Goal: Task Accomplishment & Management: Manage account settings

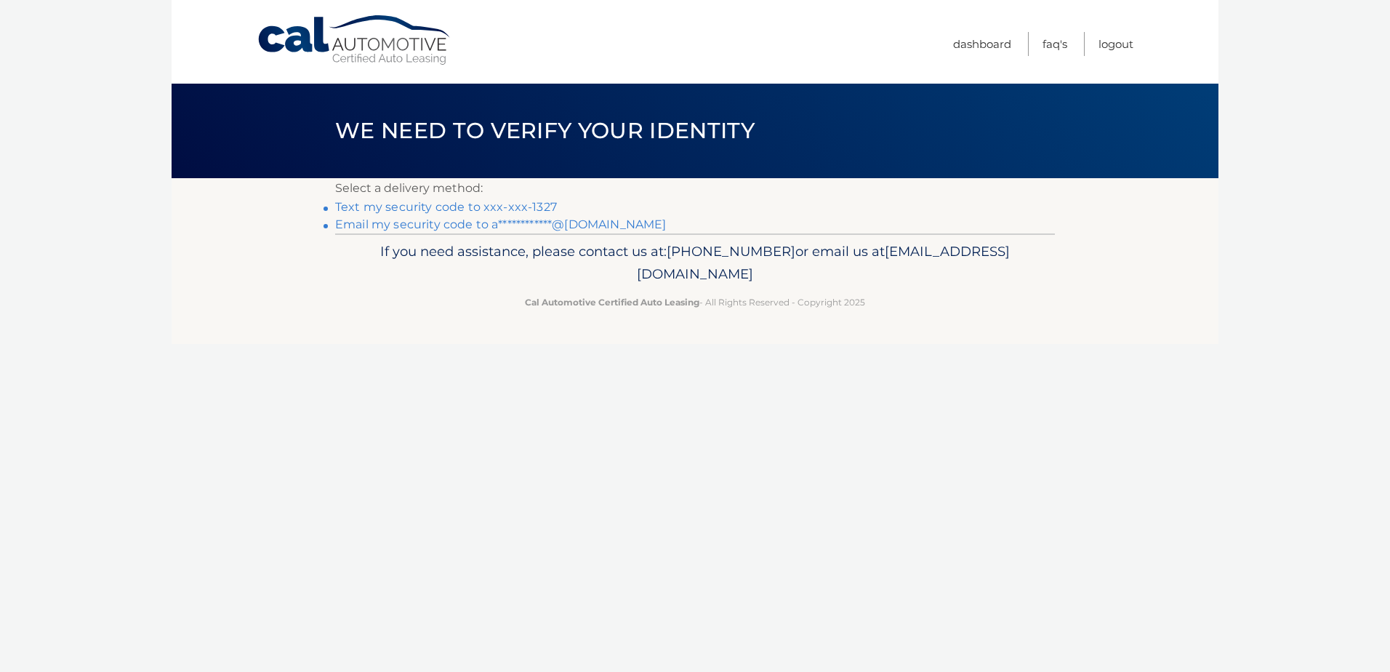
click at [534, 208] on link "Text my security code to xxx-xxx-1327" at bounding box center [446, 207] width 222 height 14
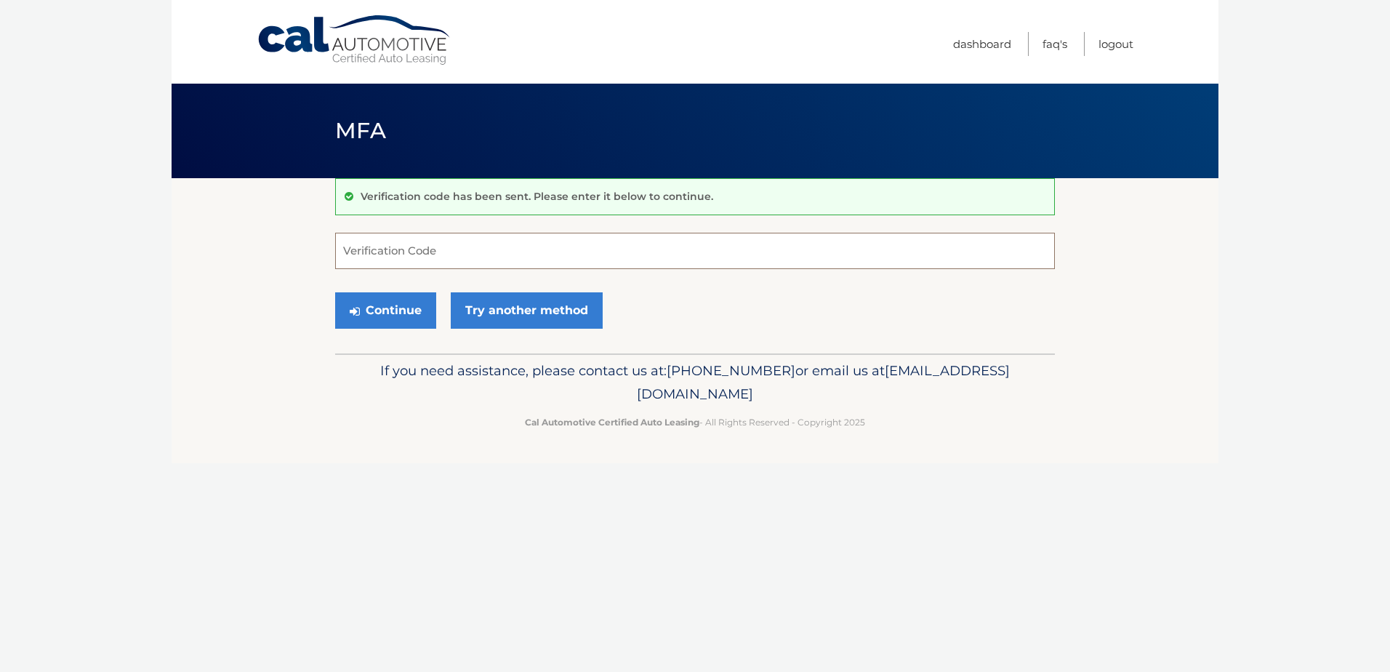
click at [372, 247] on input "Verification Code" at bounding box center [695, 251] width 720 height 36
type input "142028"
click at [384, 301] on button "Continue" at bounding box center [385, 310] width 101 height 36
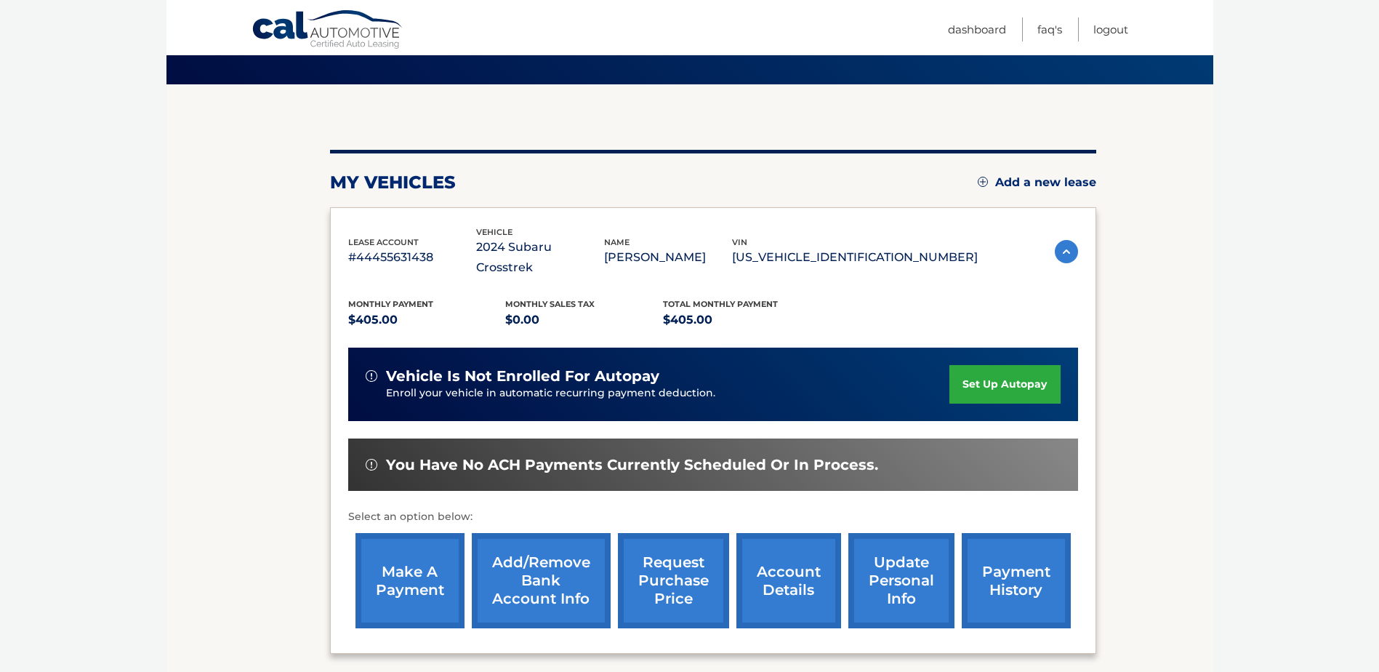
scroll to position [209, 0]
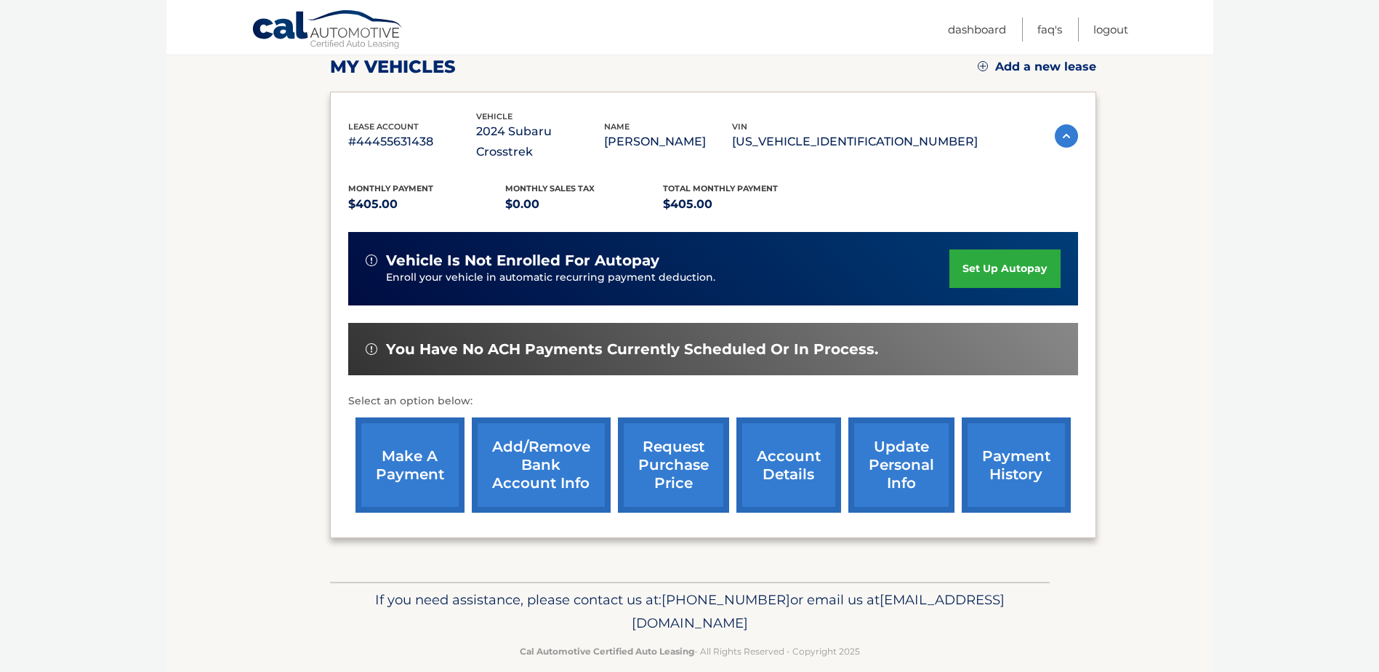
click at [395, 442] on link "make a payment" at bounding box center [409, 464] width 109 height 95
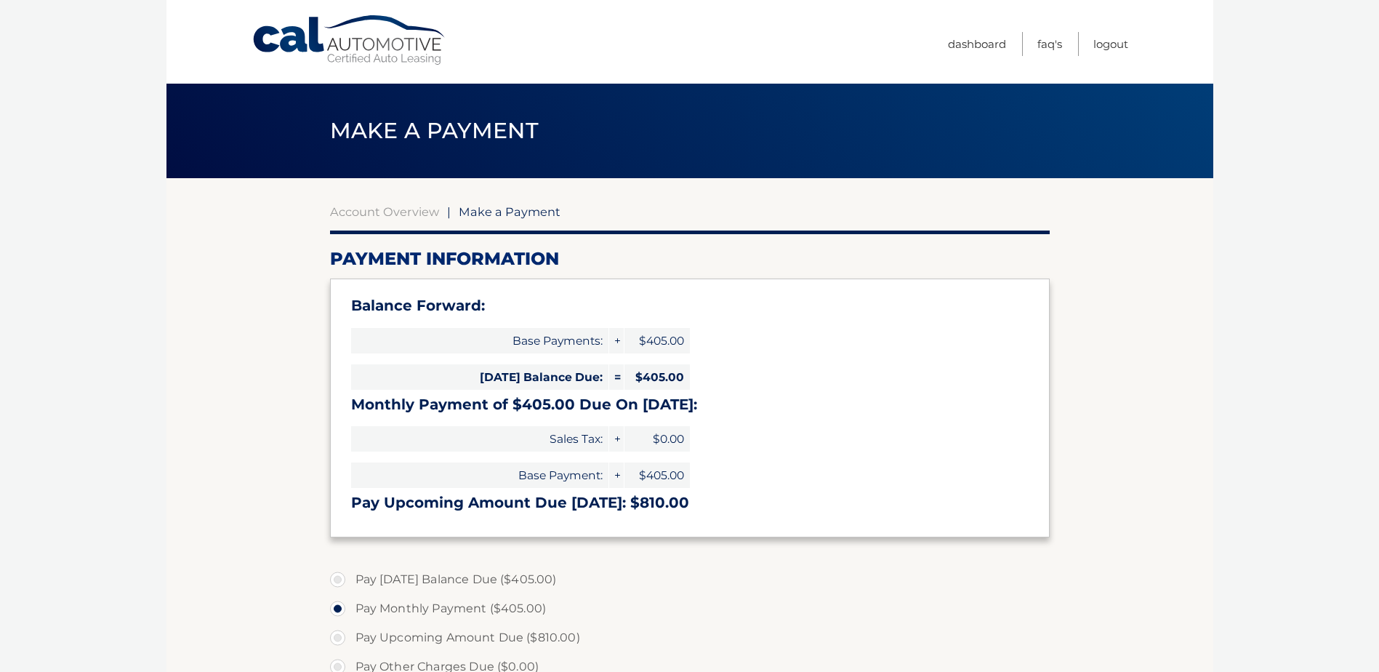
select select "ZWNjNzI2ZGQtZjM3Ny00ZWU2LTgxNWYtZTVkYzYzMDIwMWQ1"
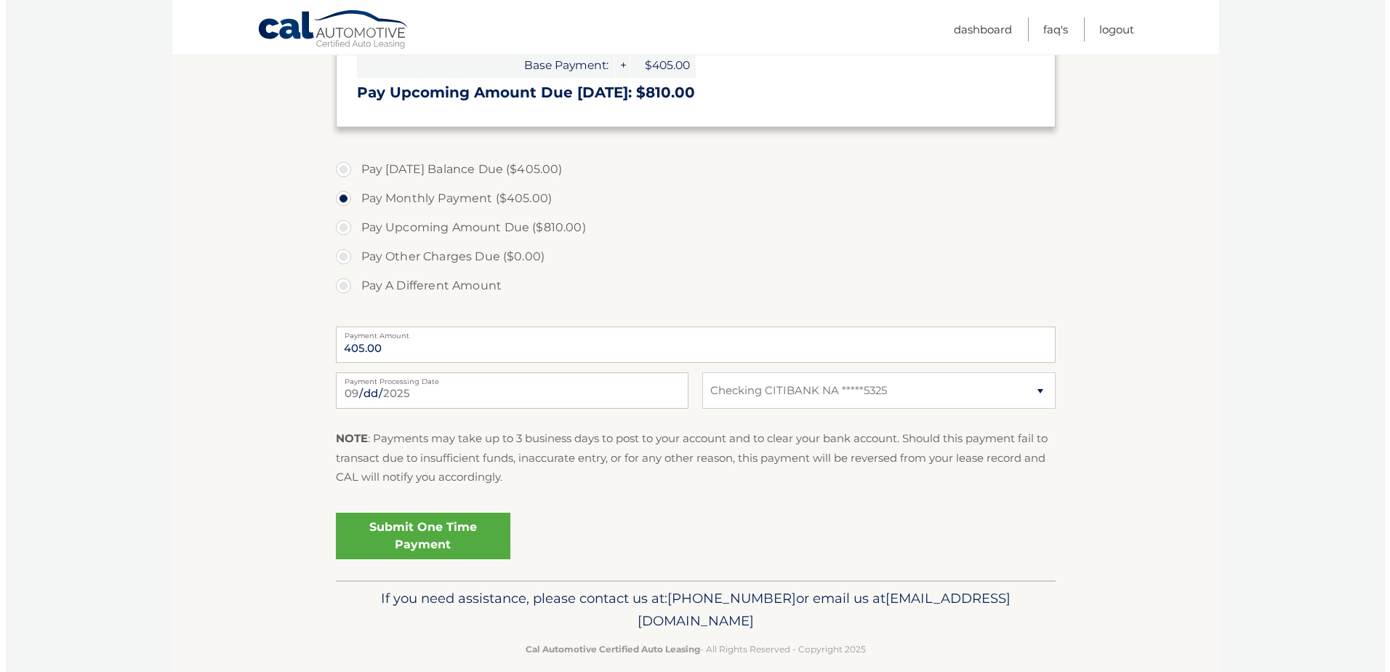
scroll to position [429, 0]
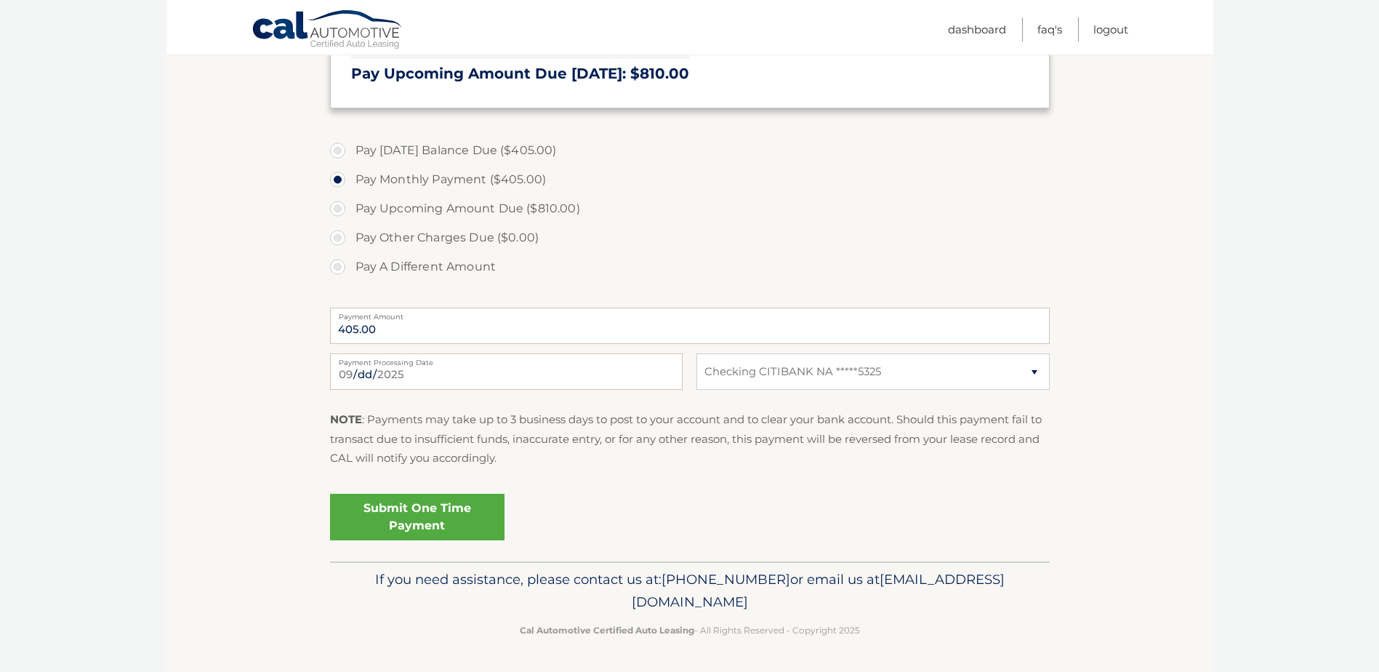
click at [406, 526] on link "Submit One Time Payment" at bounding box center [417, 517] width 174 height 47
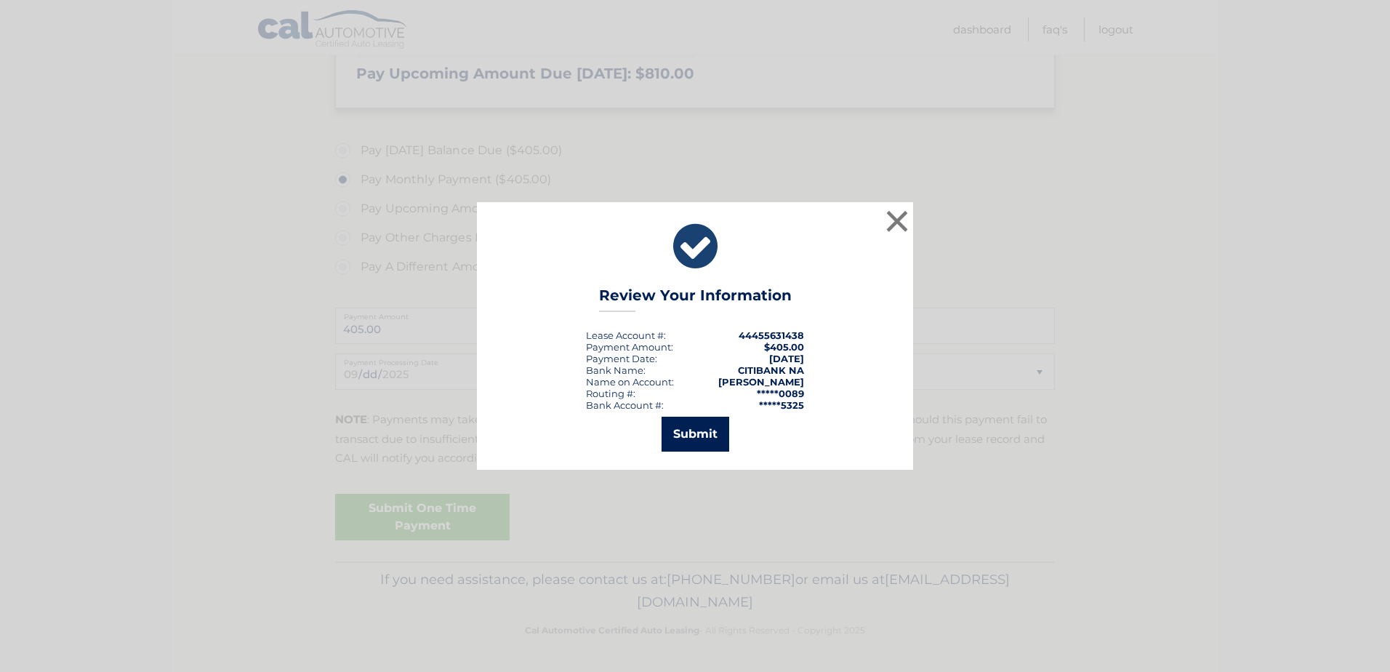
click at [698, 438] on button "Submit" at bounding box center [696, 434] width 68 height 35
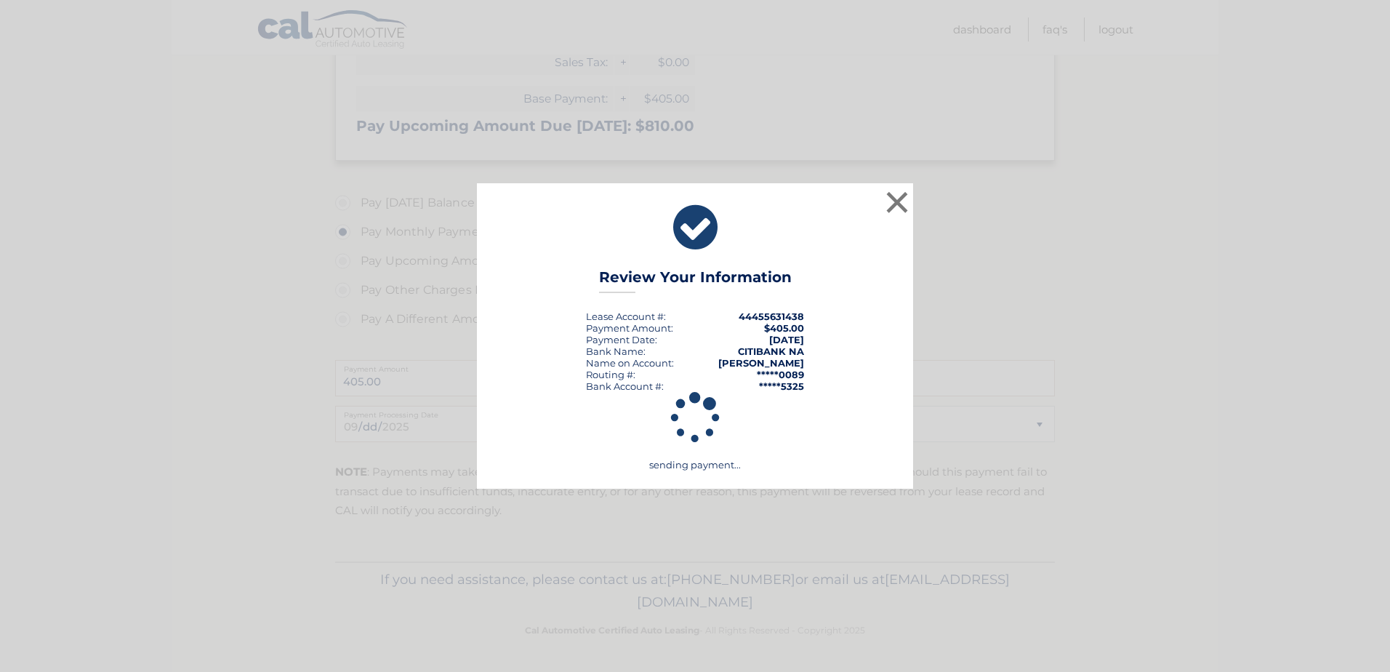
scroll to position [377, 0]
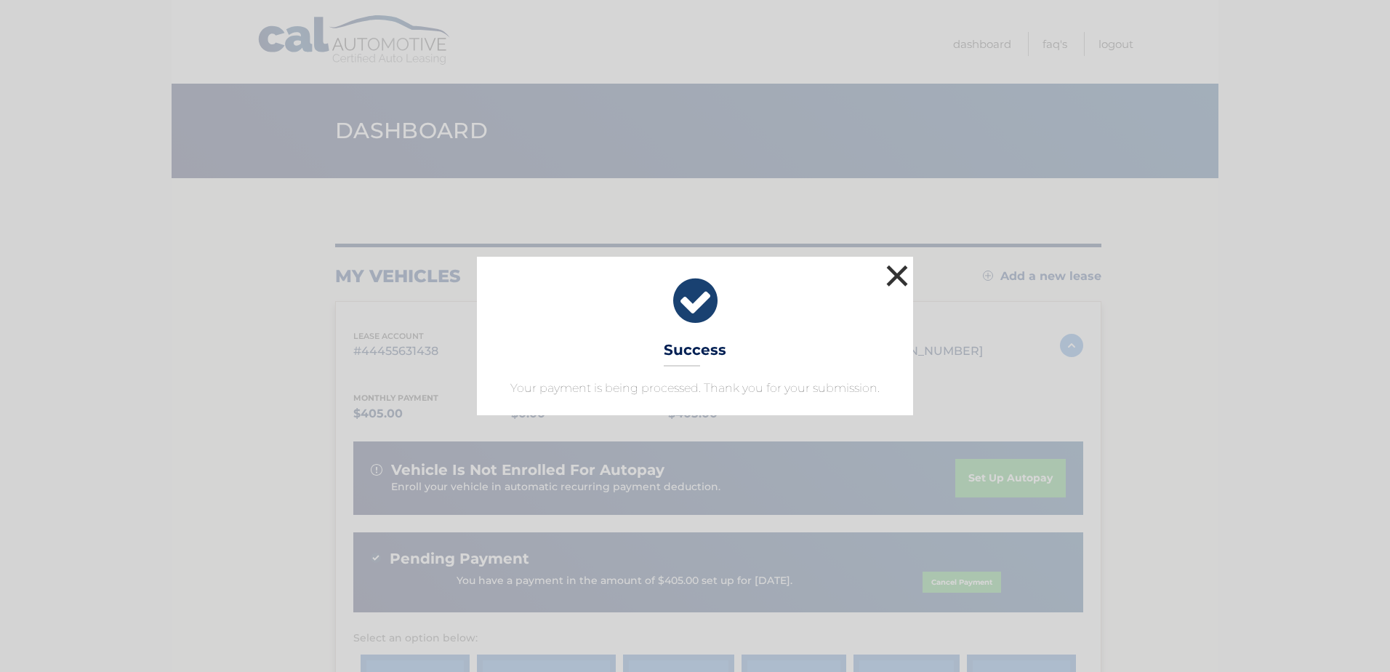
click at [903, 276] on button "×" at bounding box center [897, 275] width 29 height 29
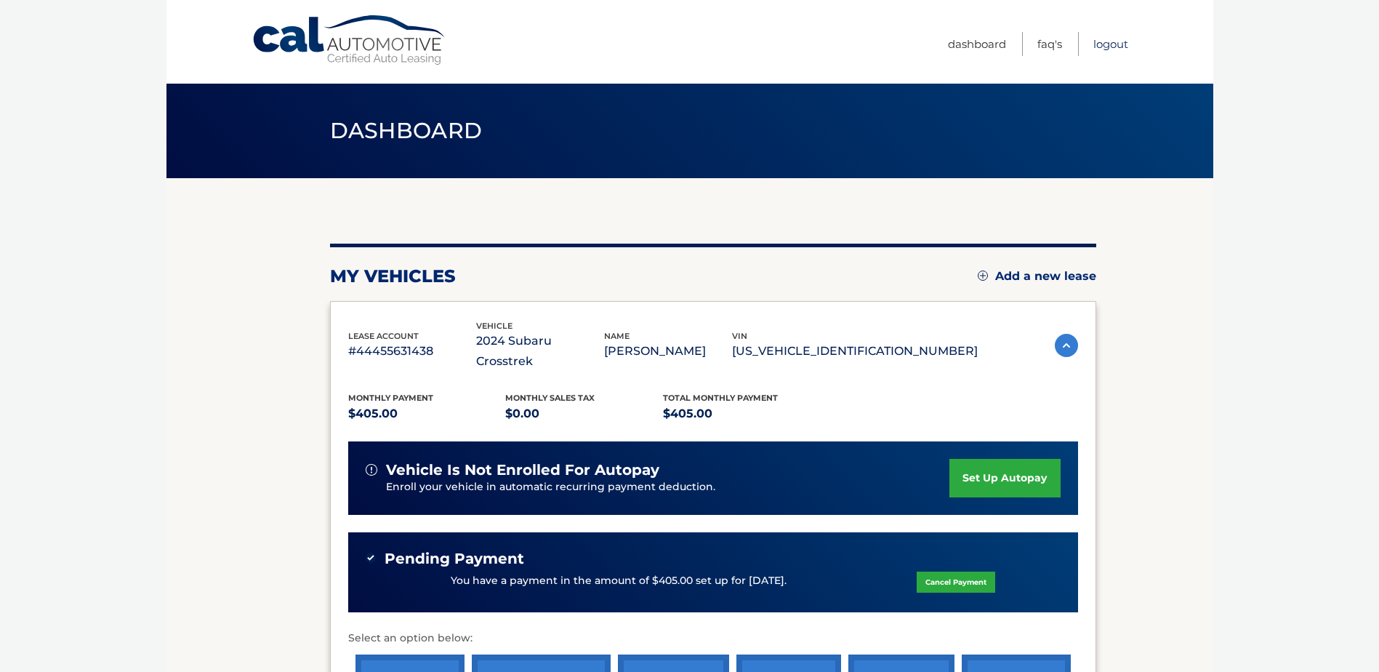
click at [1104, 44] on link "Logout" at bounding box center [1110, 44] width 35 height 24
